Goal: Information Seeking & Learning: Learn about a topic

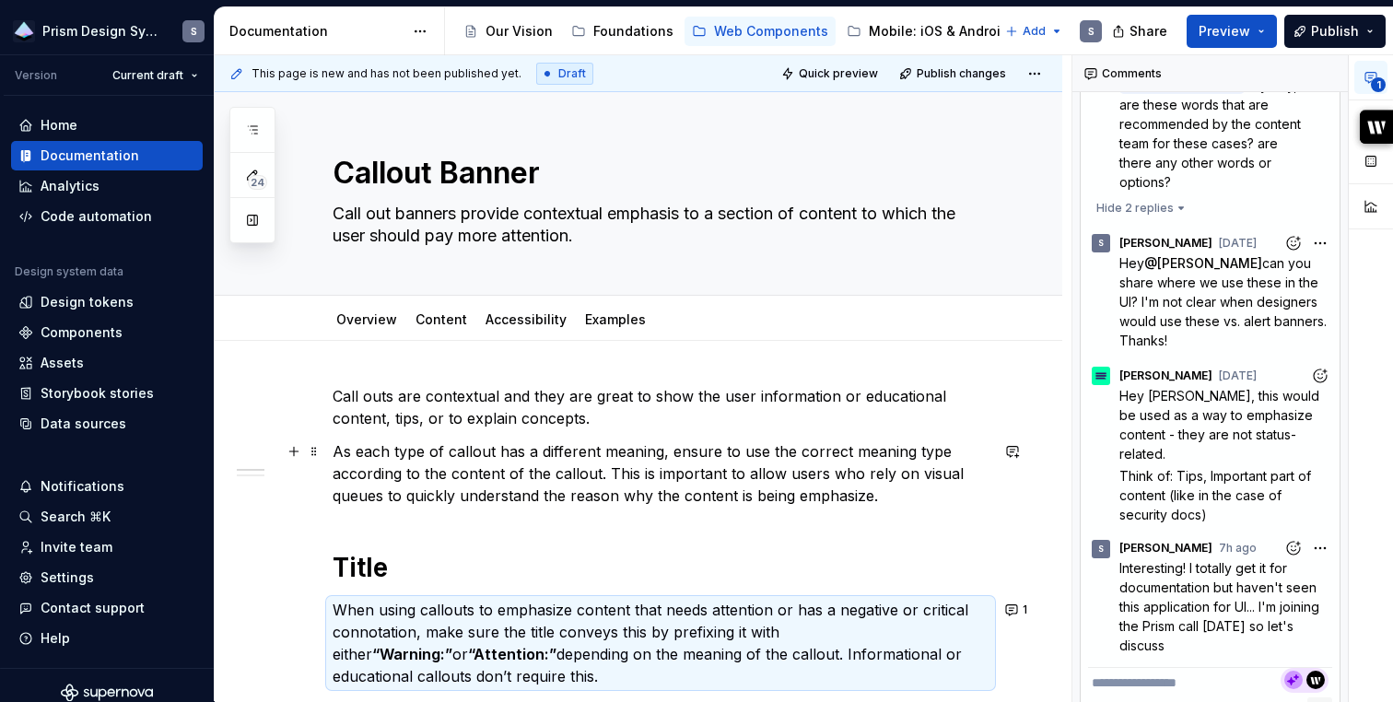
scroll to position [1, 0]
click at [364, 320] on link "Overview" at bounding box center [366, 318] width 61 height 16
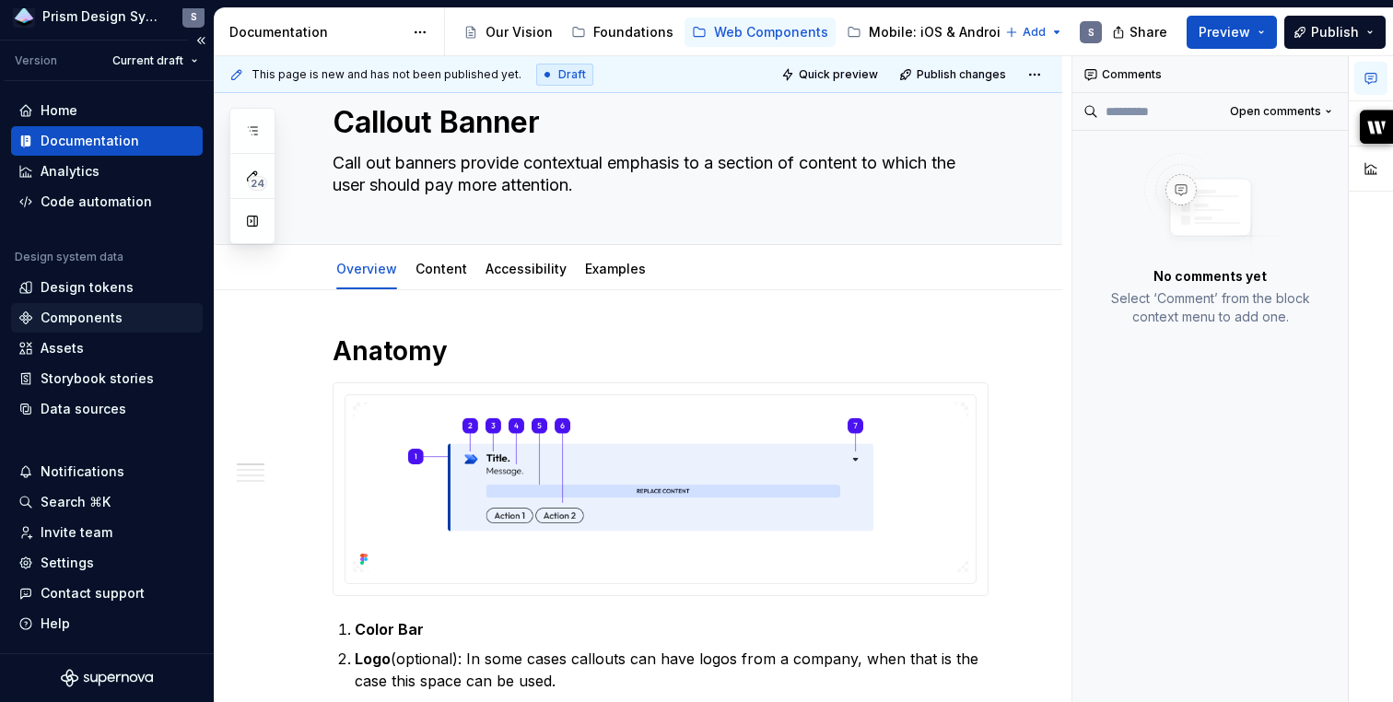
scroll to position [10, 0]
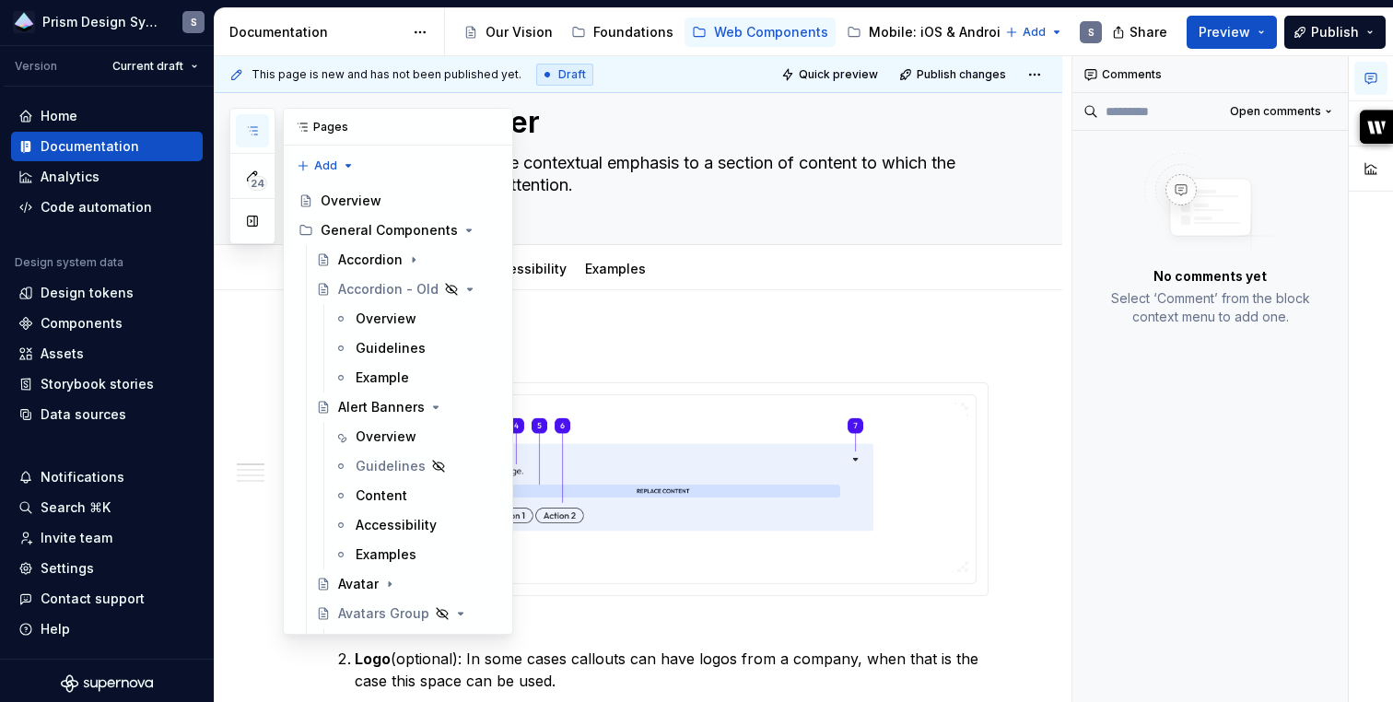
click at [258, 123] on button "button" at bounding box center [252, 130] width 33 height 33
click at [368, 439] on div "Overview" at bounding box center [386, 436] width 61 height 18
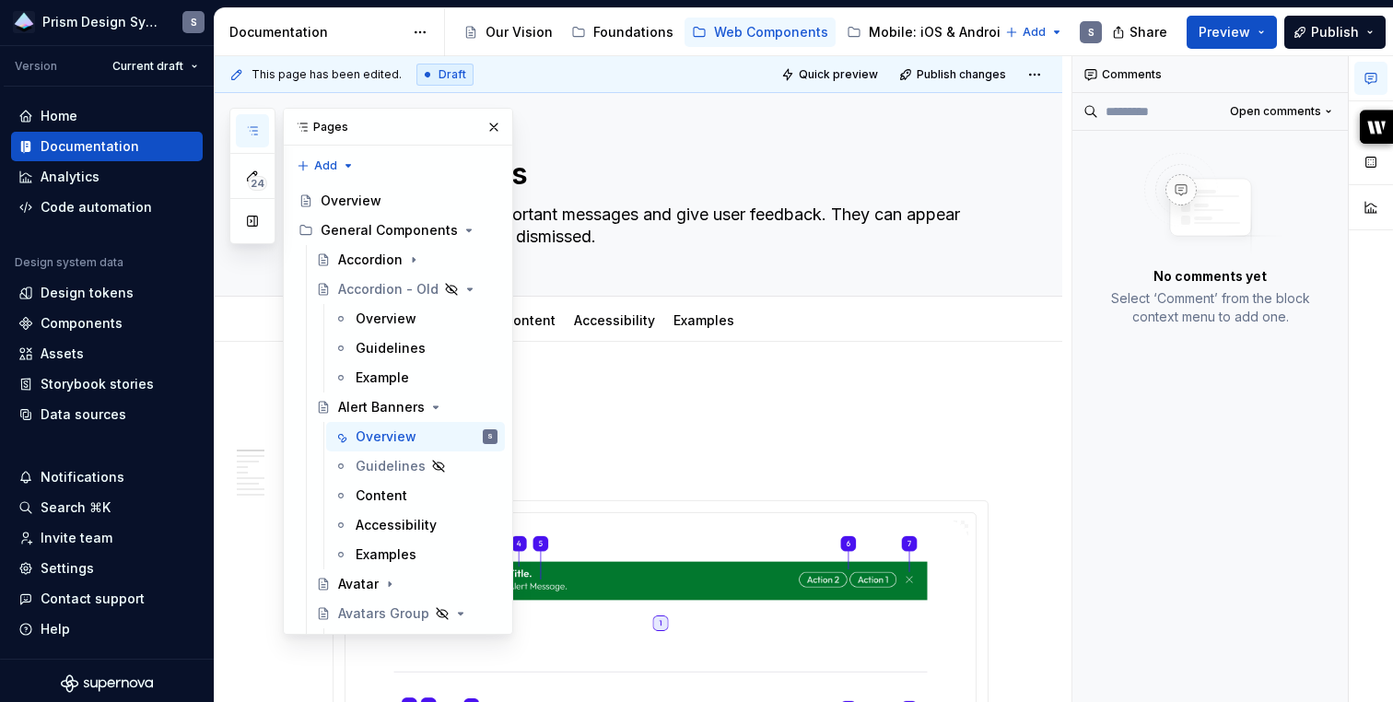
scroll to position [33, 0]
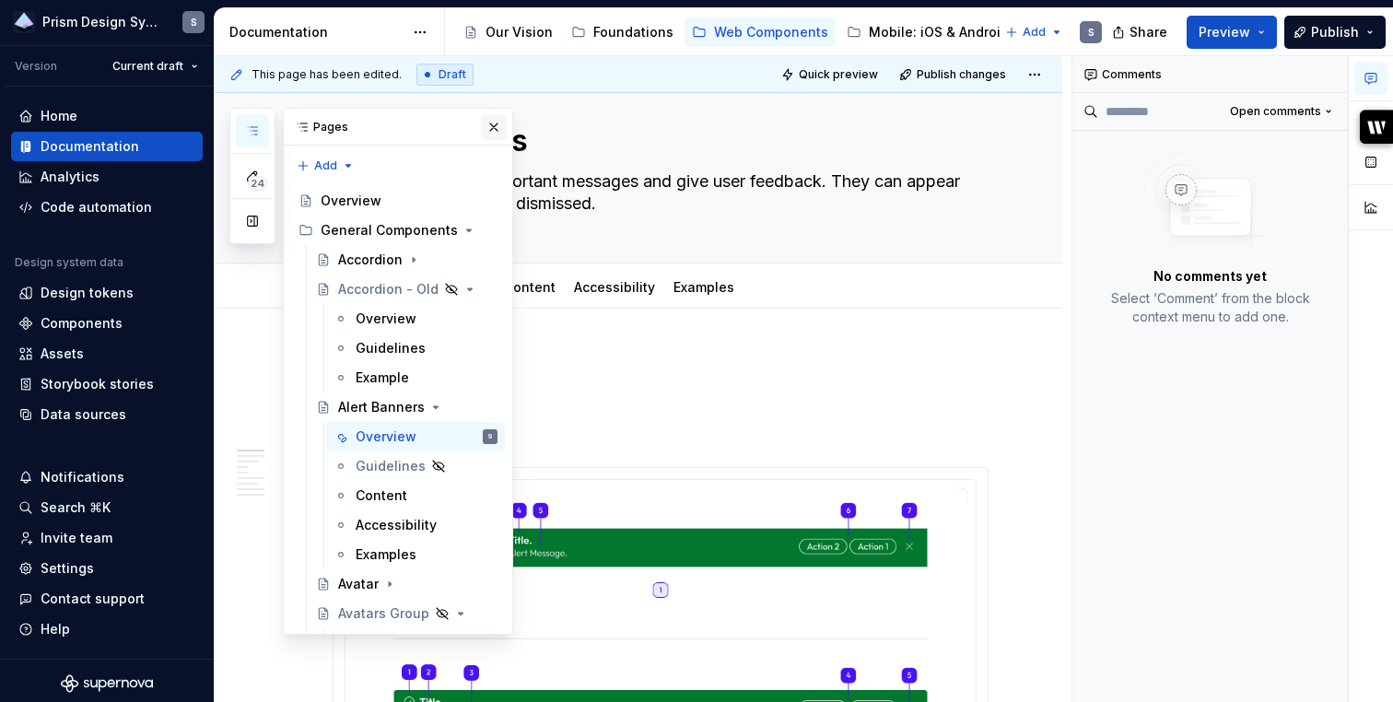
click at [498, 127] on button "button" at bounding box center [494, 127] width 26 height 26
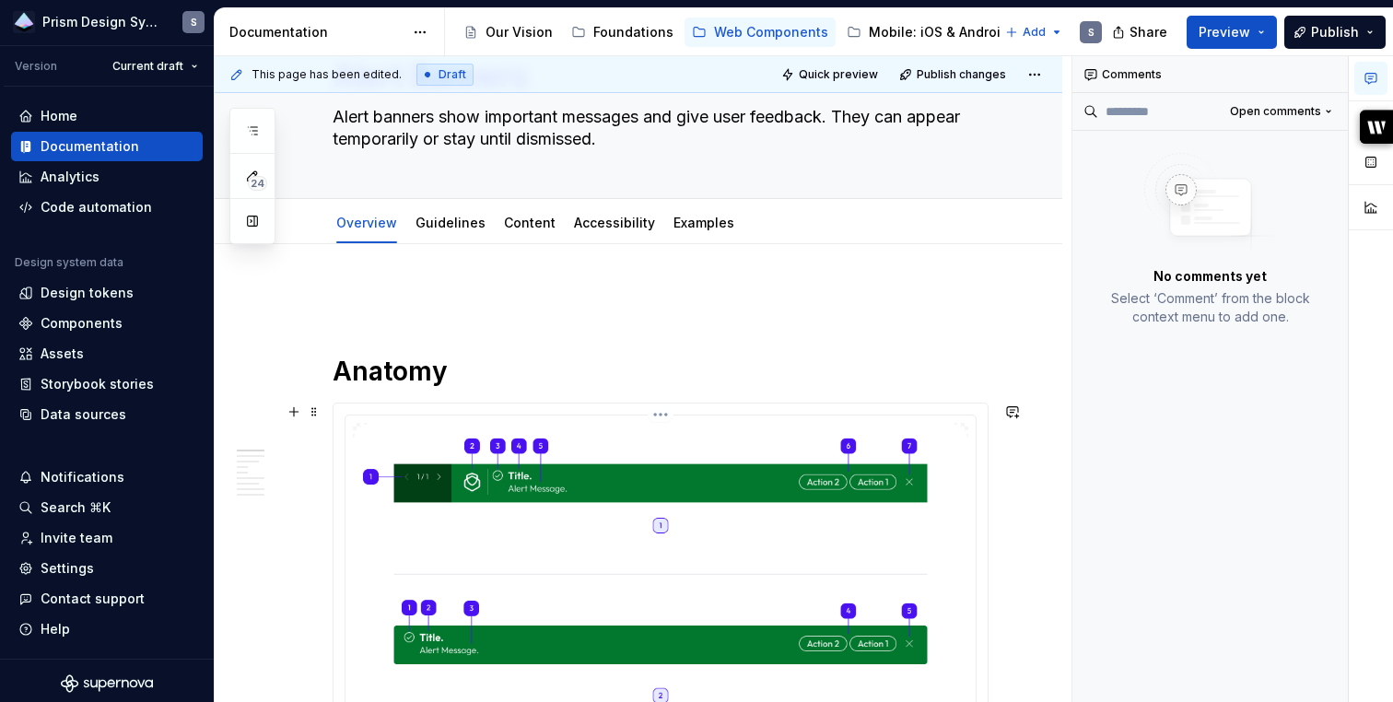
scroll to position [0, 0]
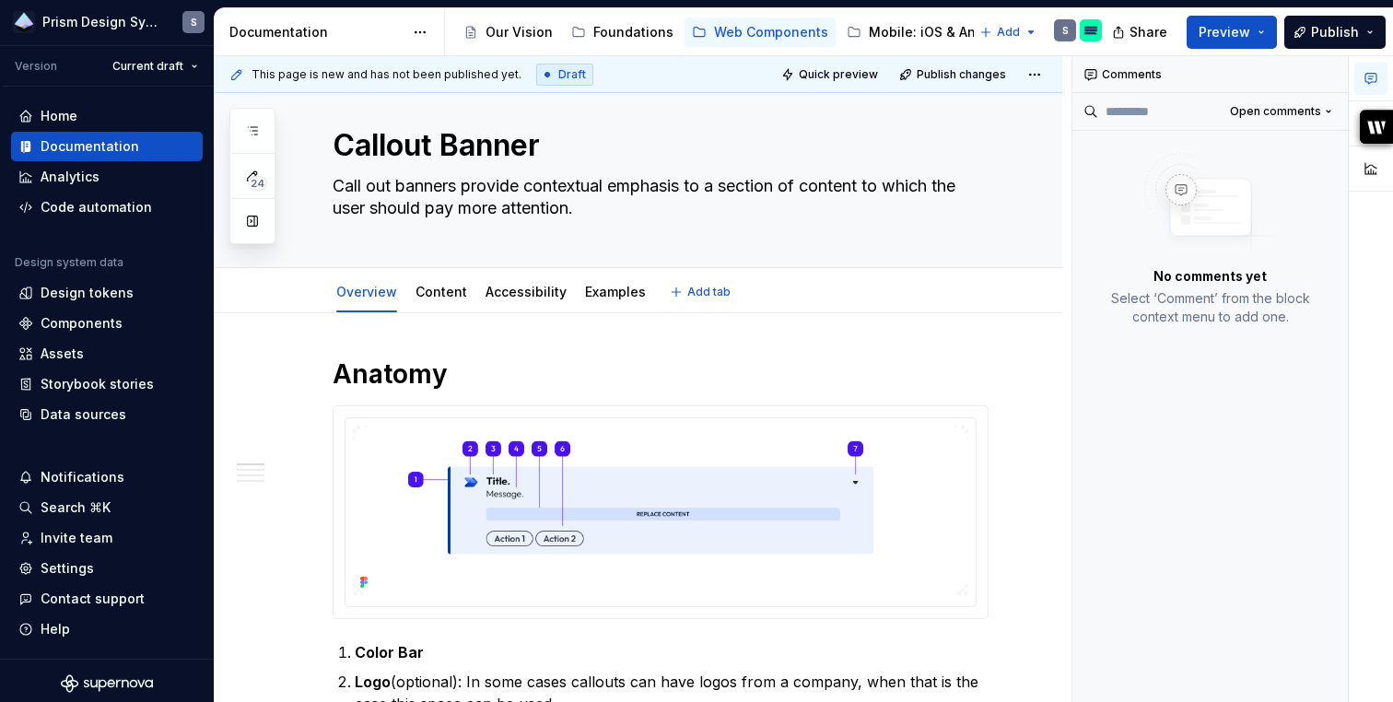
scroll to position [32, 0]
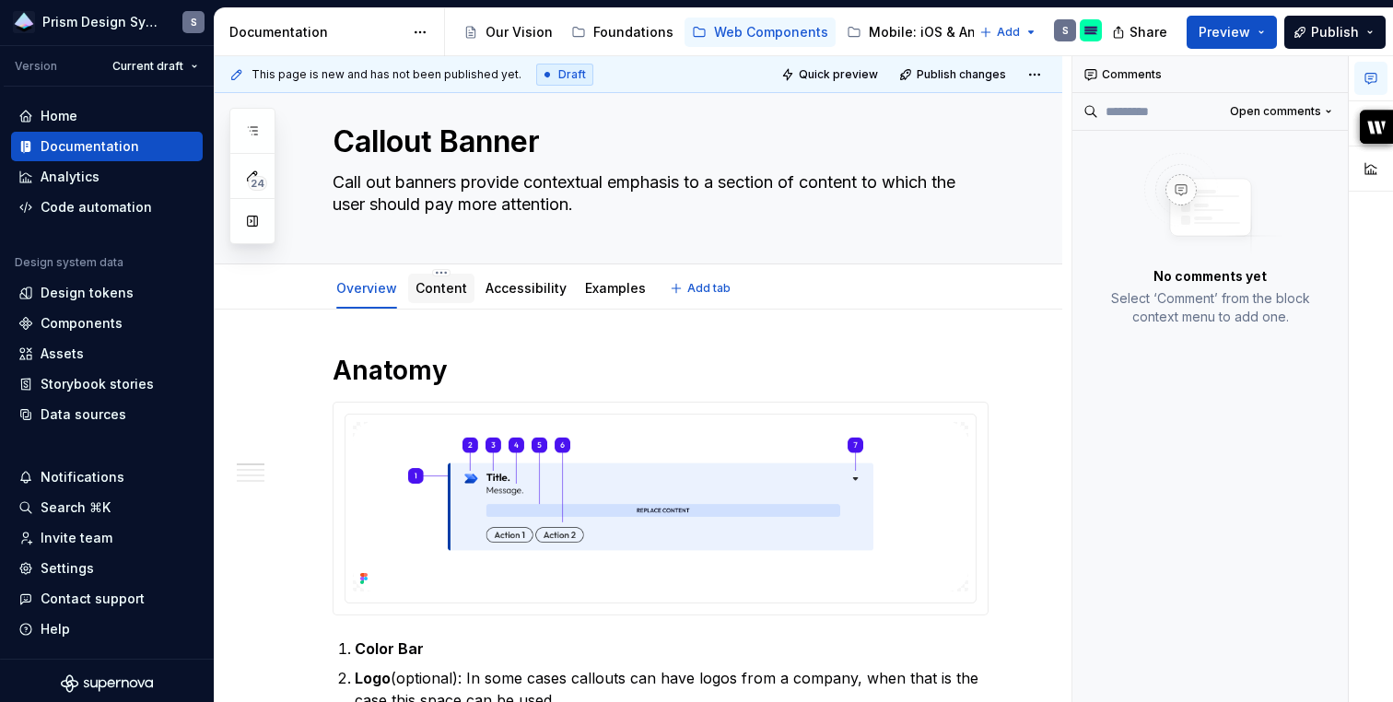
click at [423, 287] on link "Content" at bounding box center [441, 288] width 52 height 16
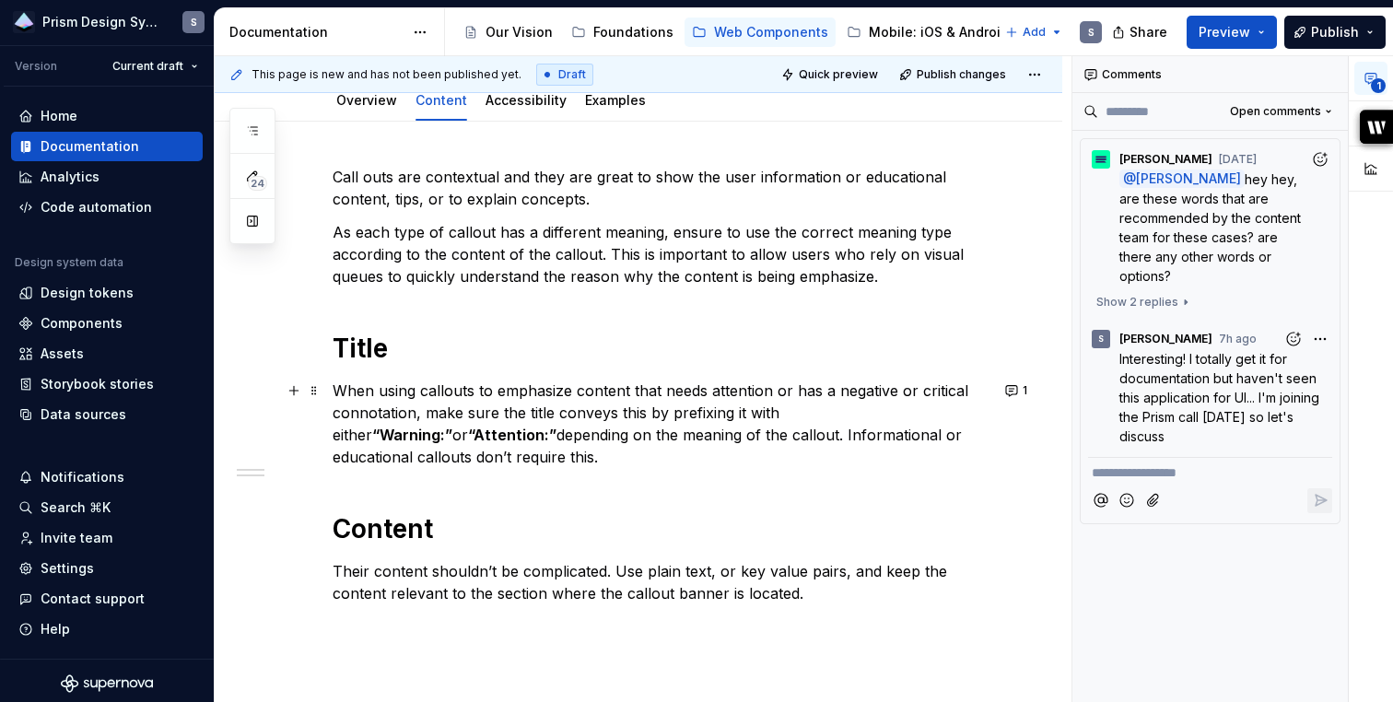
scroll to position [315, 0]
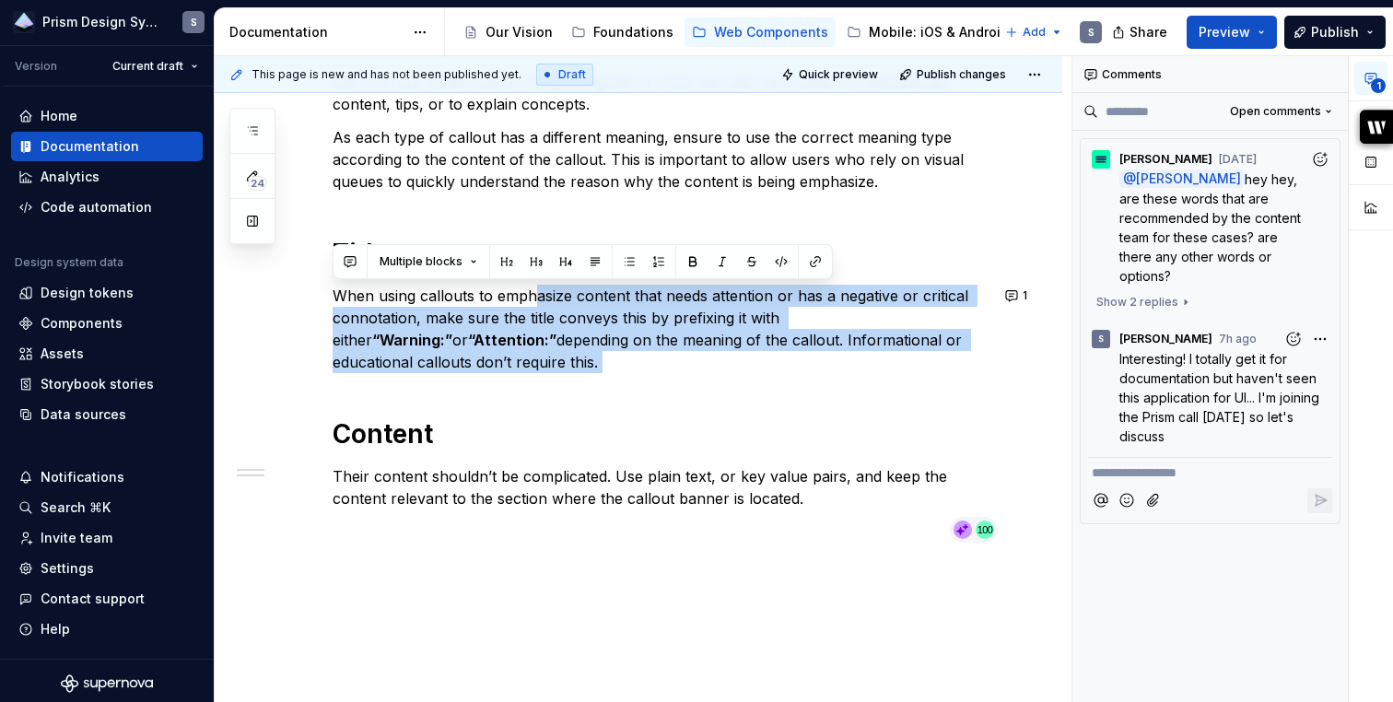
drag, startPoint x: 532, startPoint y: 296, endPoint x: 631, endPoint y: 378, distance: 128.2
click at [631, 378] on div "Call outs are contextual and they are great to show the user information or edu…" at bounding box center [661, 307] width 656 height 472
type textarea "*"
